Goal: Information Seeking & Learning: Learn about a topic

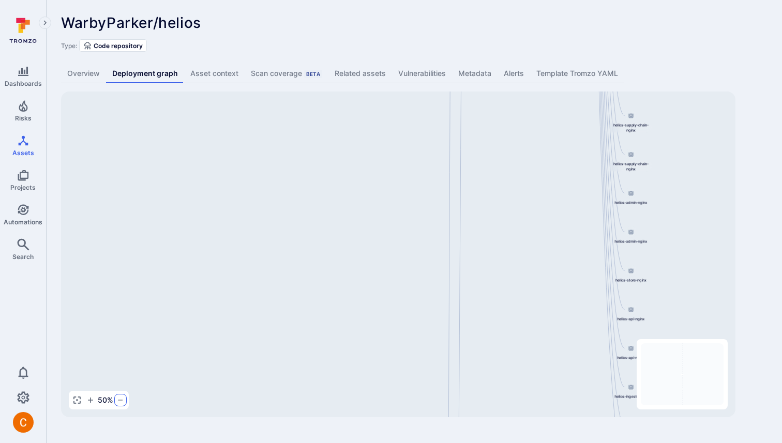
click at [122, 400] on icon "button" at bounding box center [120, 400] width 8 height 8
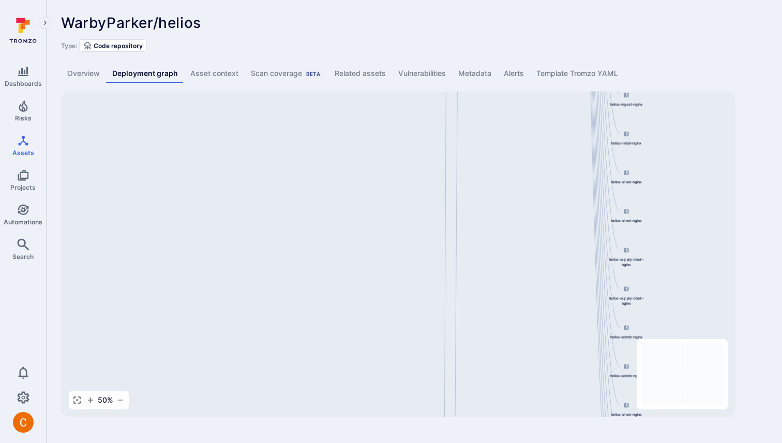
drag, startPoint x: 583, startPoint y: 194, endPoint x: 578, endPoint y: 329, distance: 134.6
click at [578, 329] on div "helios-admin-nginx [DOMAIN_NAME][URL] helios-store-nginx [DOMAIN_NAME][URL] hel…" at bounding box center [398, 255] width 675 height 326
drag, startPoint x: 535, startPoint y: 197, endPoint x: 542, endPoint y: 430, distance: 233.4
click at [542, 430] on div "WarbyParker/helios ... Show more Type: Code repository Overview Deployment grap…" at bounding box center [415, 216] width 736 height 432
drag, startPoint x: 532, startPoint y: 156, endPoint x: 539, endPoint y: 361, distance: 205.5
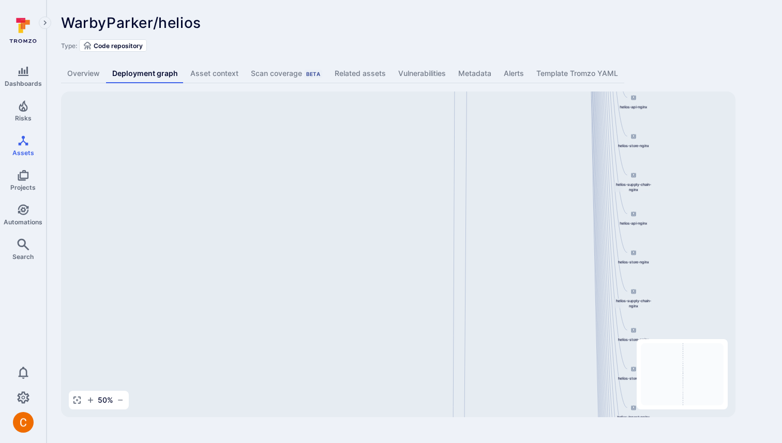
click at [539, 357] on div "helios-admin-nginx [DOMAIN_NAME][URL] helios-store-nginx [DOMAIN_NAME][URL] hel…" at bounding box center [398, 255] width 675 height 326
drag, startPoint x: 538, startPoint y: 168, endPoint x: 540, endPoint y: 369, distance: 201.3
click at [540, 363] on div "helios-admin-nginx [DOMAIN_NAME][URL] helios-store-nginx [DOMAIN_NAME][URL] hel…" at bounding box center [398, 255] width 675 height 326
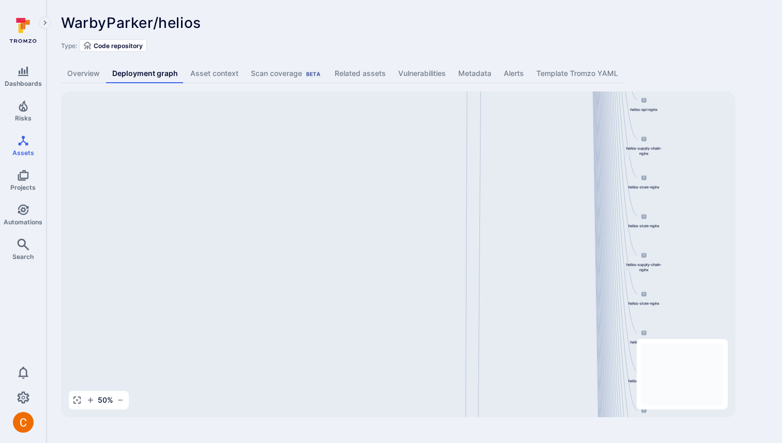
drag, startPoint x: 531, startPoint y: 152, endPoint x: 545, endPoint y: 443, distance: 291.1
click at [545, 443] on body "Dashboards Risks Assets Projects Automations Search 0 Assets Assets Pull reques…" at bounding box center [391, 221] width 782 height 443
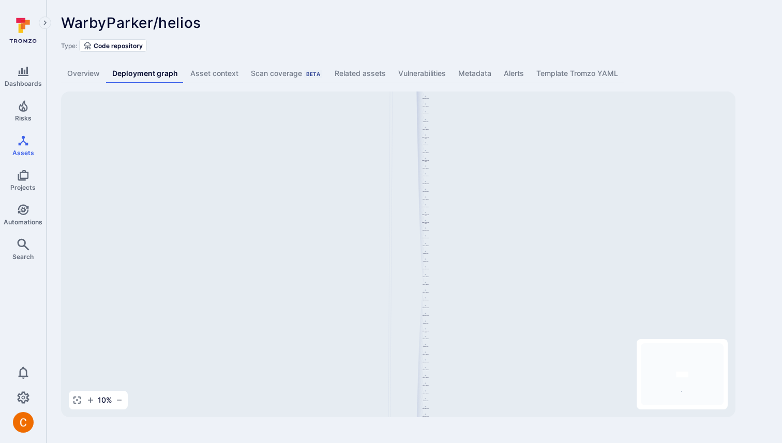
drag, startPoint x: 350, startPoint y: 290, endPoint x: 376, endPoint y: -16, distance: 307.3
click at [376, 0] on html "Dashboards Risks Assets Projects Automations Search 0 Assets Assets Pull reques…" at bounding box center [391, 221] width 782 height 443
drag, startPoint x: 381, startPoint y: 242, endPoint x: 363, endPoint y: 9, distance: 233.5
click at [360, 16] on div "WarbyParker/helios ... Show more Type: Code repository Overview Deployment grap…" at bounding box center [415, 216] width 736 height 432
drag, startPoint x: 394, startPoint y: 328, endPoint x: 392, endPoint y: 286, distance: 42.5
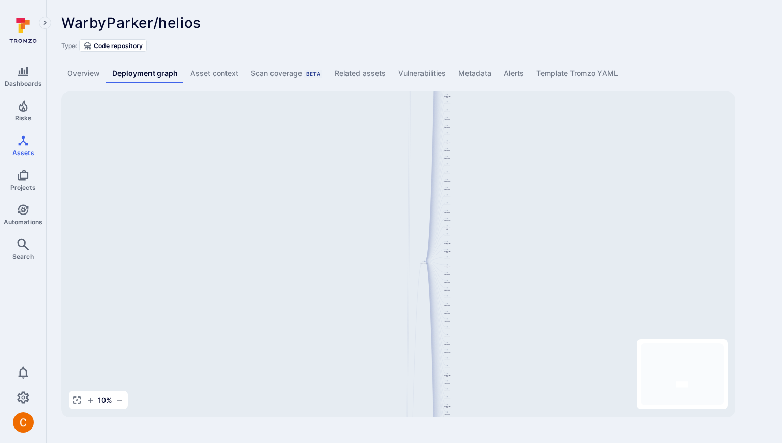
click at [392, 286] on div "helios-admin-nginx [DOMAIN_NAME][URL] helios-store-nginx [DOMAIN_NAME][URL] hel…" at bounding box center [398, 255] width 675 height 326
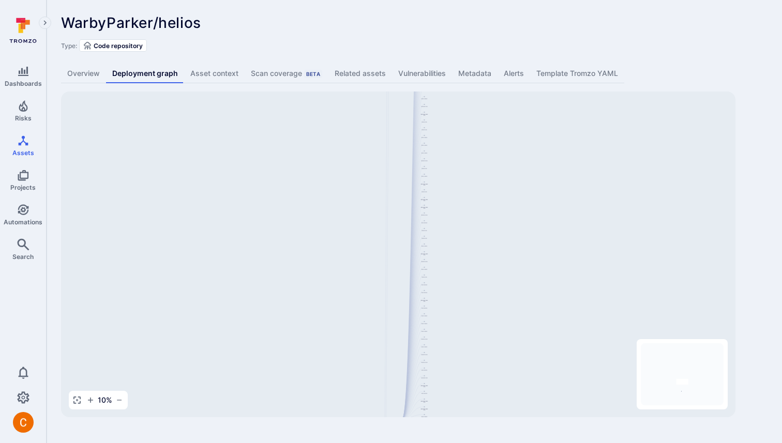
click at [679, 381] on icon "Mini Map" at bounding box center [682, 375] width 83 height 62
click at [77, 397] on icon "button" at bounding box center [77, 400] width 8 height 8
drag, startPoint x: 334, startPoint y: 305, endPoint x: 339, endPoint y: 390, distance: 85.0
click at [338, 383] on div "helios-admin-nginx [DOMAIN_NAME][URL] helios-store-nginx [DOMAIN_NAME][URL] hel…" at bounding box center [398, 255] width 675 height 326
drag, startPoint x: 357, startPoint y: 186, endPoint x: 359, endPoint y: 393, distance: 206.9
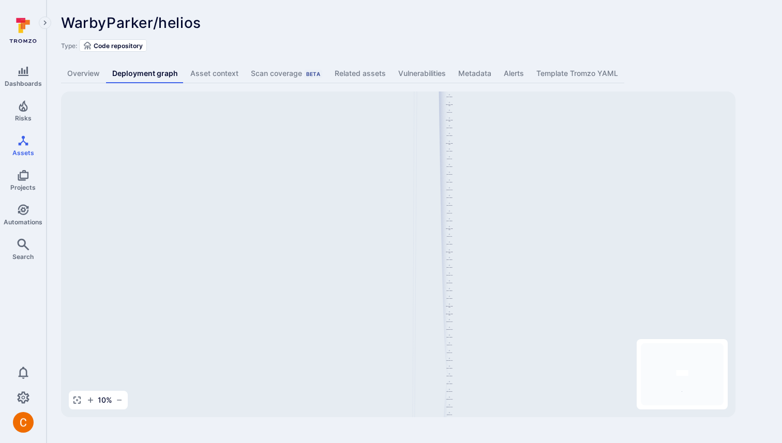
click at [359, 390] on div "helios-admin-nginx [DOMAIN_NAME][URL] helios-store-nginx [DOMAIN_NAME][URL] hel…" at bounding box center [398, 255] width 675 height 326
drag, startPoint x: 361, startPoint y: 191, endPoint x: 361, endPoint y: 363, distance: 171.8
click at [361, 362] on div "helios-admin-nginx [DOMAIN_NAME][URL] helios-store-nginx [DOMAIN_NAME][URL] hel…" at bounding box center [398, 255] width 675 height 326
drag, startPoint x: 363, startPoint y: 202, endPoint x: 363, endPoint y: 355, distance: 153.1
click at [363, 351] on div "helios-admin-nginx [DOMAIN_NAME][URL] helios-store-nginx [DOMAIN_NAME][URL] hel…" at bounding box center [398, 255] width 675 height 326
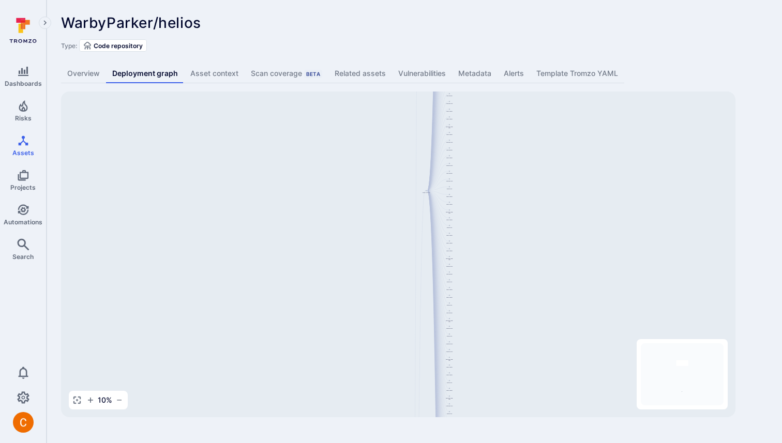
drag, startPoint x: 372, startPoint y: 208, endPoint x: 371, endPoint y: 234, distance: 25.9
click at [371, 234] on div "helios-admin-nginx [DOMAIN_NAME][URL] helios-store-nginx [DOMAIN_NAME][URL] hel…" at bounding box center [398, 255] width 675 height 326
